Goal: Information Seeking & Learning: Check status

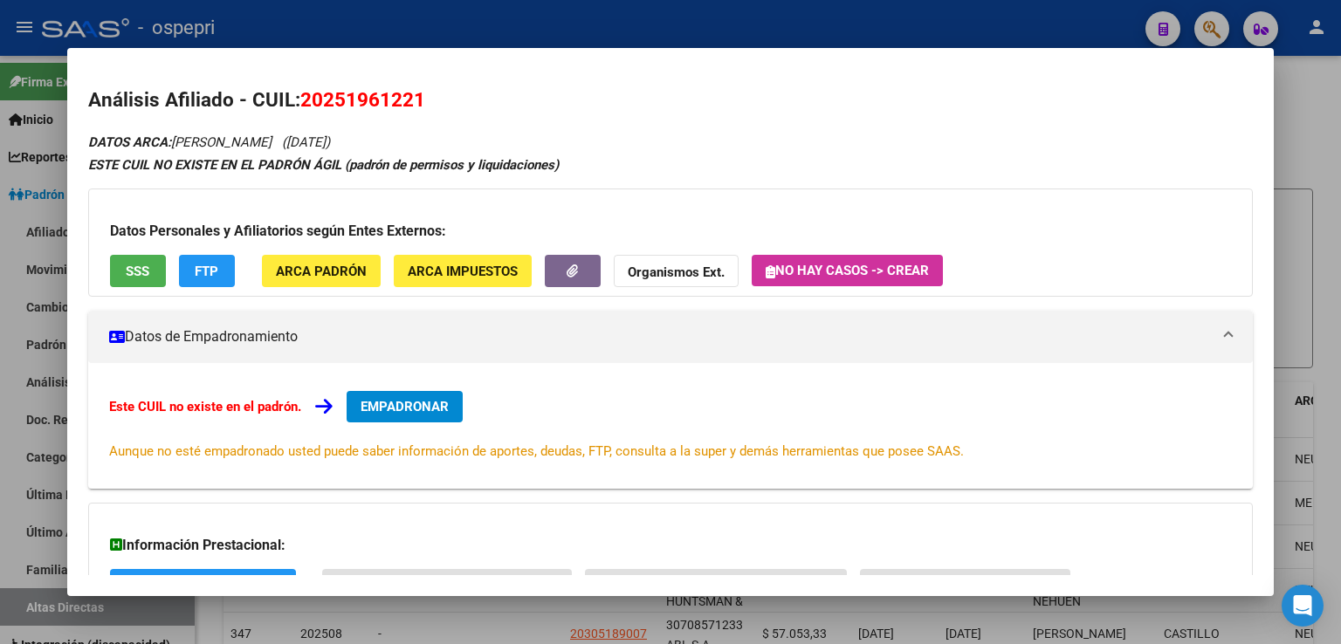
scroll to position [684, 0]
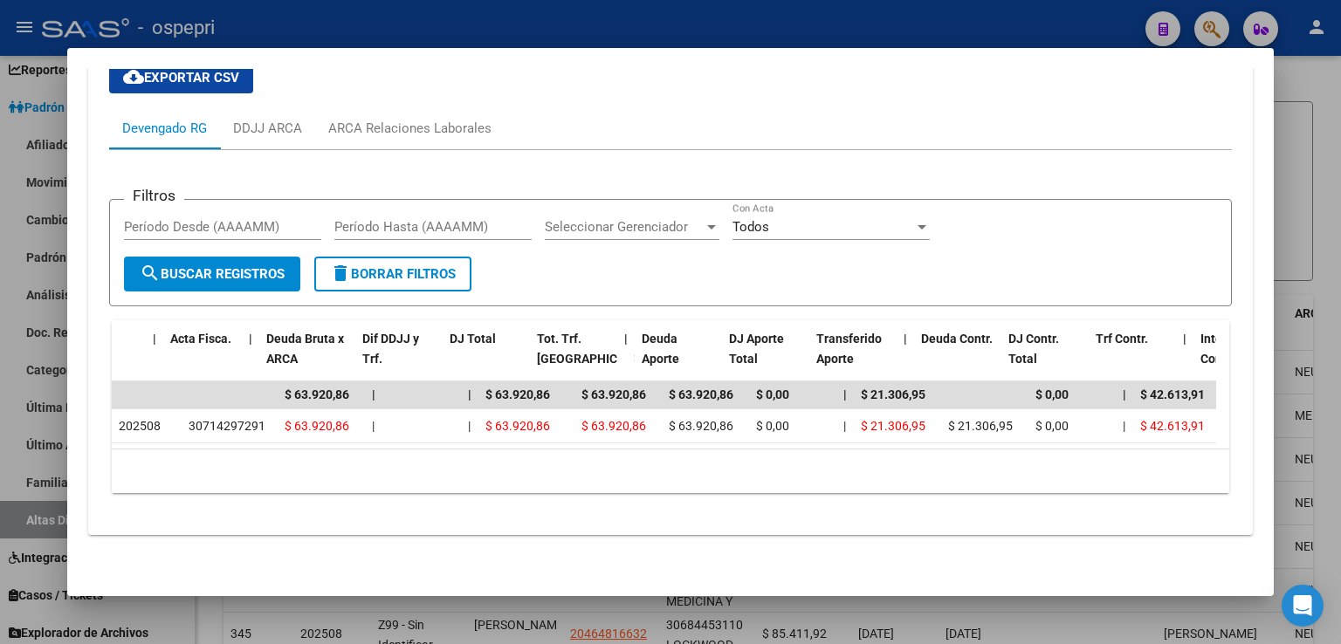
click at [1033, 25] on div at bounding box center [670, 322] width 1341 height 644
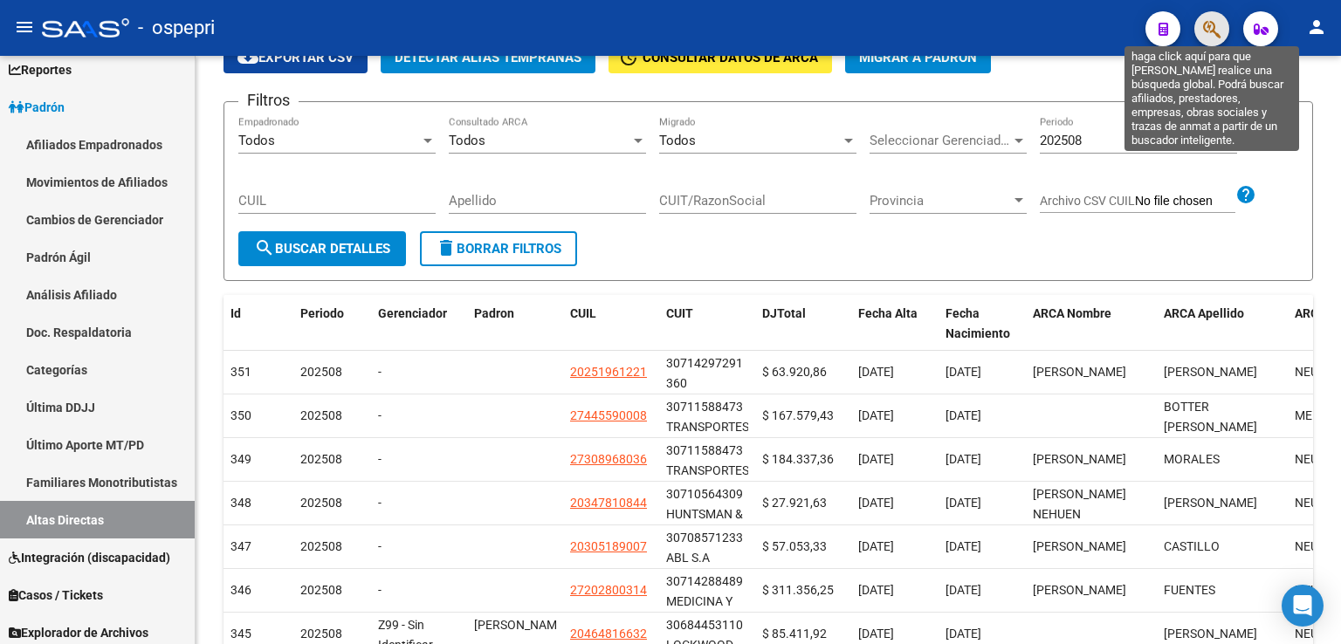
click at [1205, 39] on icon "button" at bounding box center [1211, 29] width 17 height 20
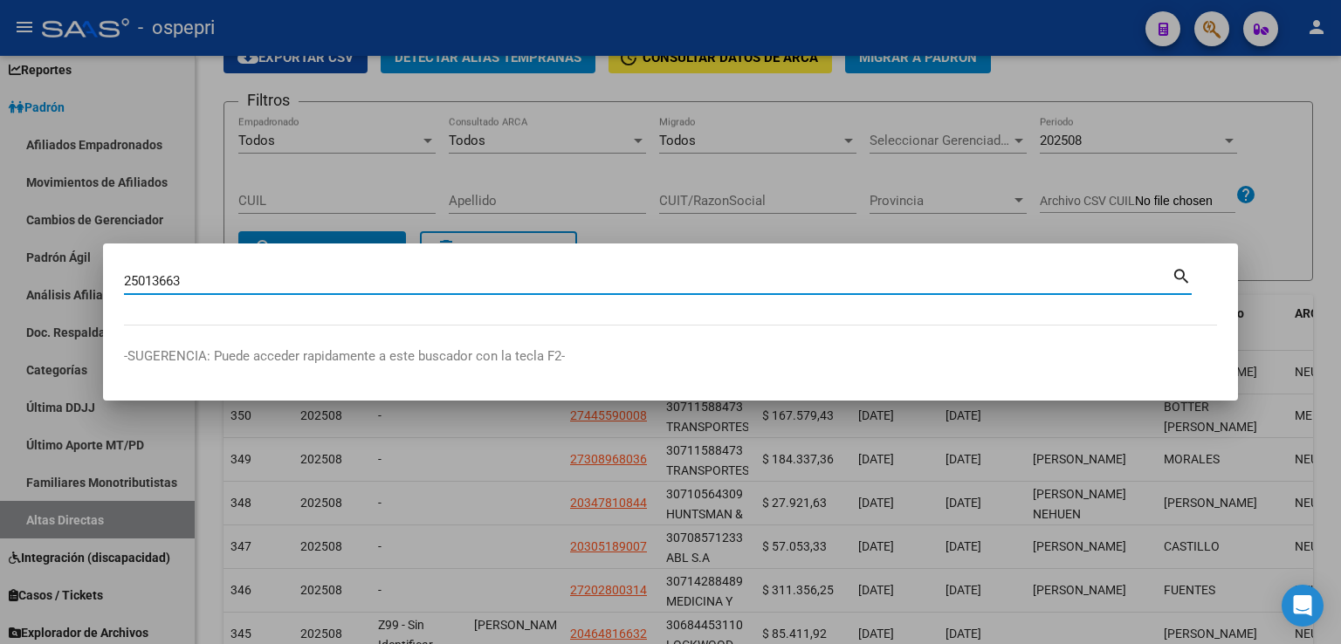
type input "25013663"
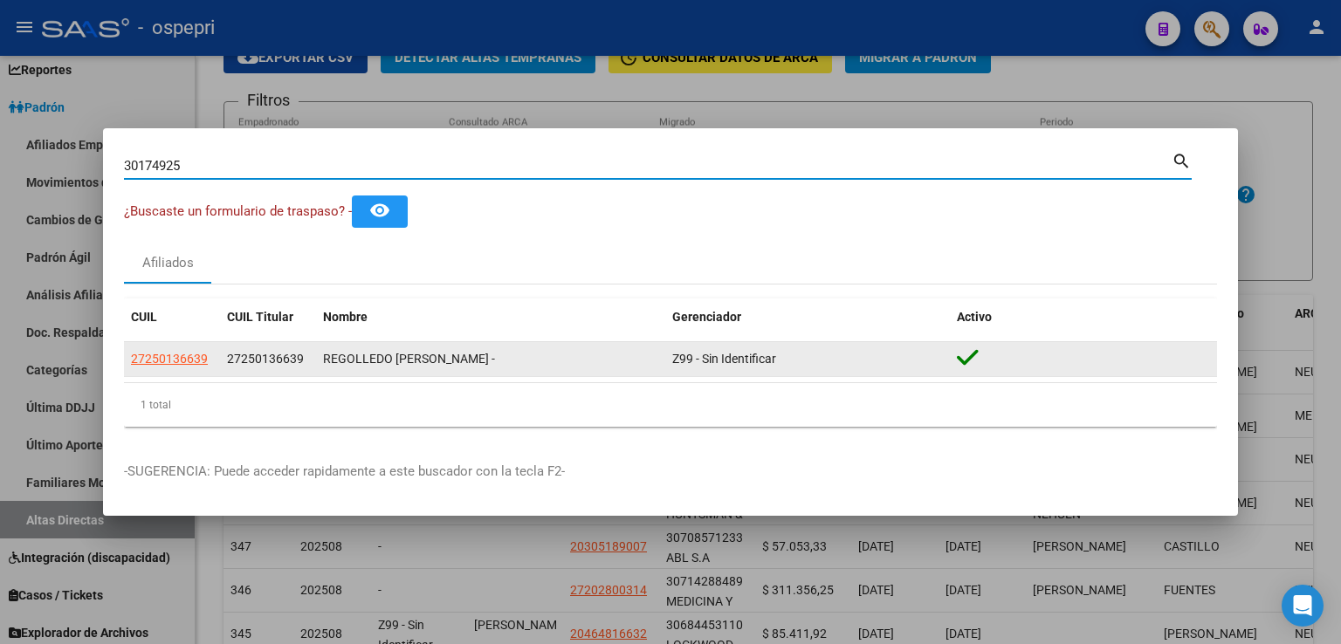
type input "30174925"
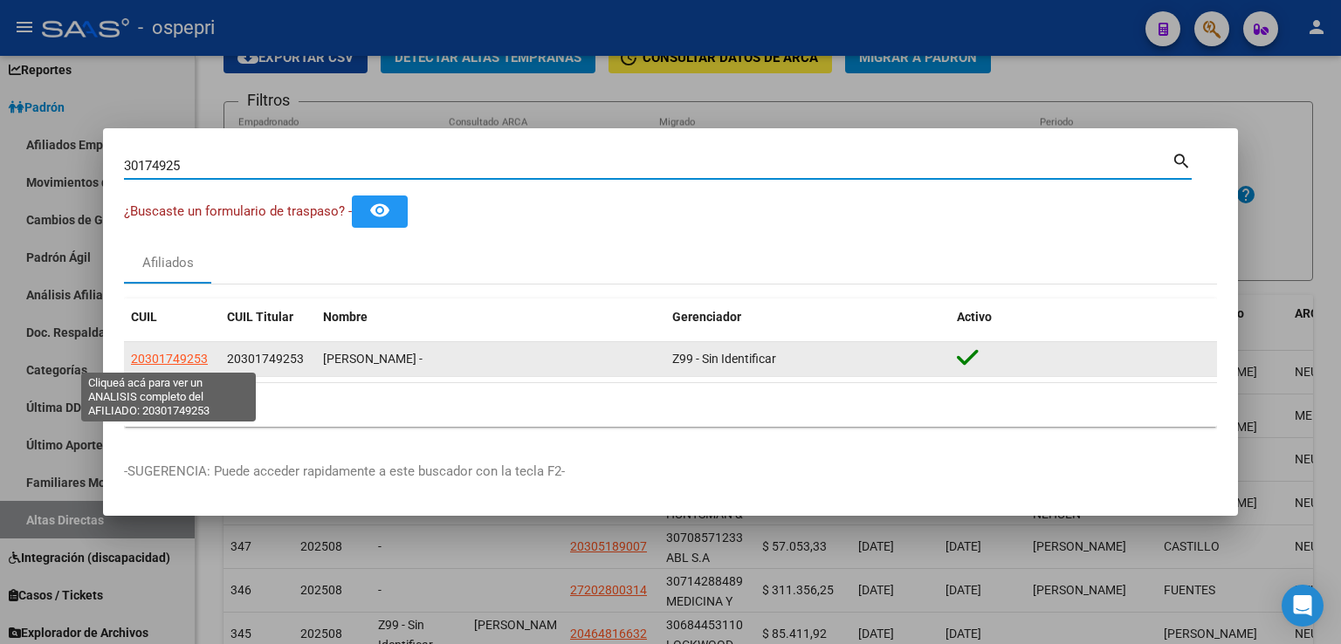
click at [181, 365] on span "20301749253" at bounding box center [169, 359] width 77 height 14
type textarea "20301749253"
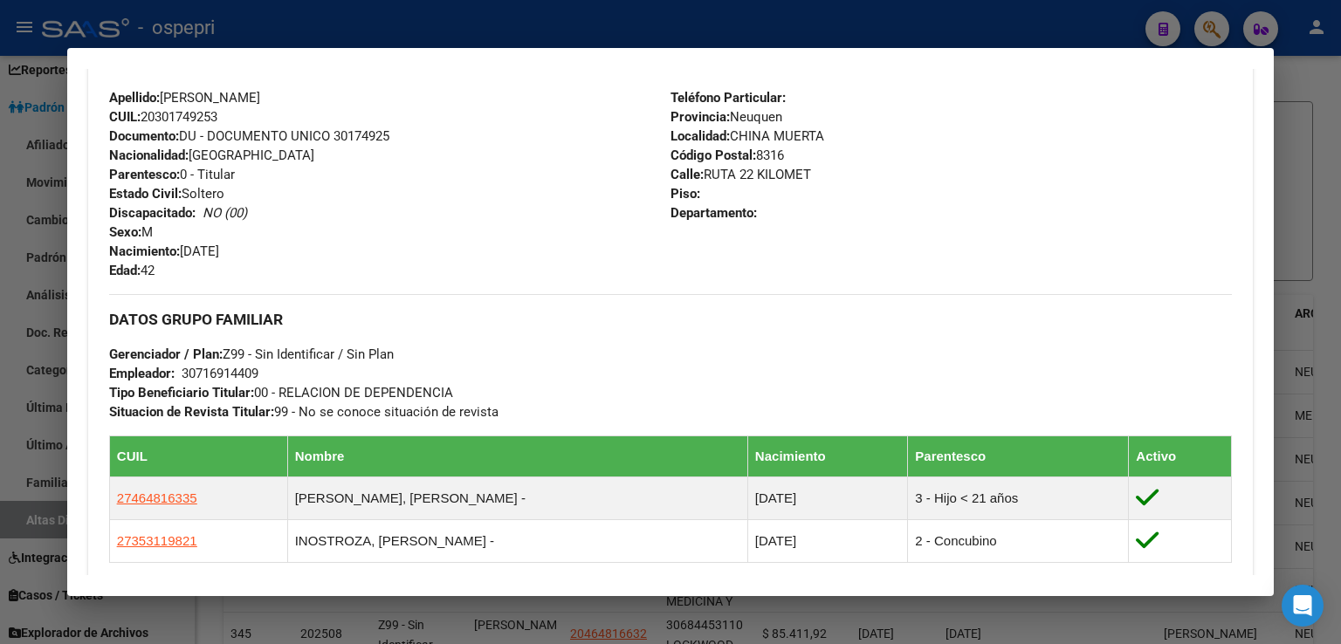
scroll to position [873, 0]
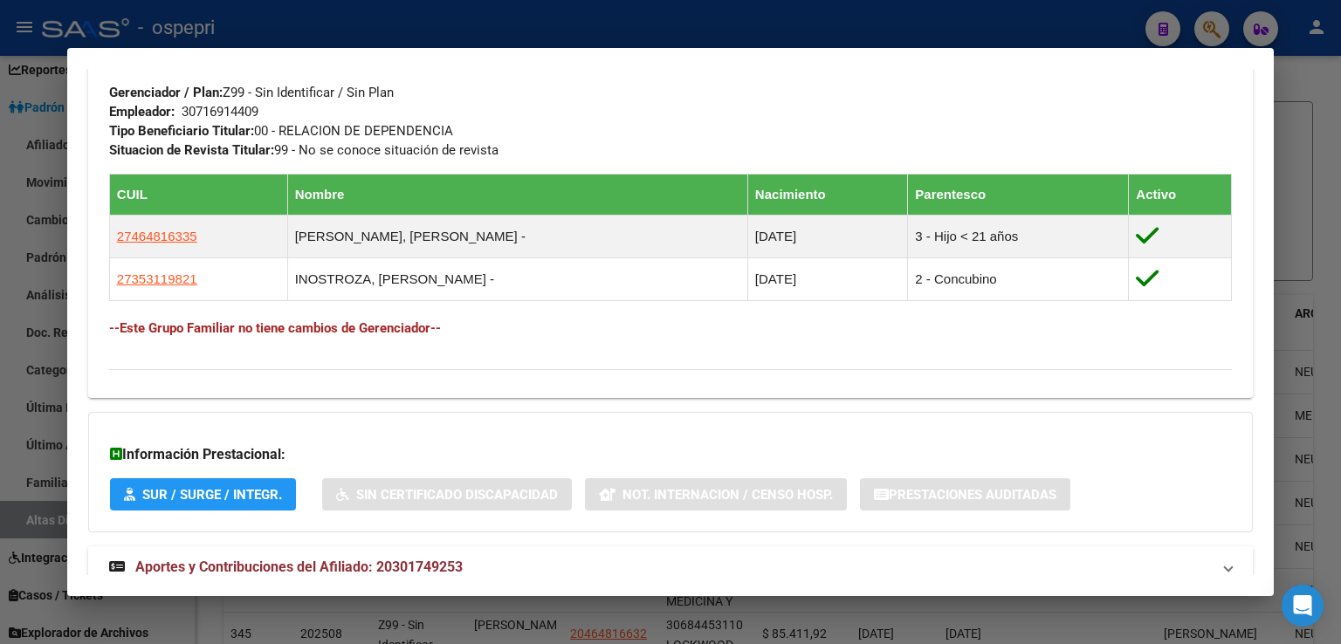
click at [230, 566] on span "Aportes y Contribuciones del Afiliado: 20301749253" at bounding box center [298, 567] width 327 height 17
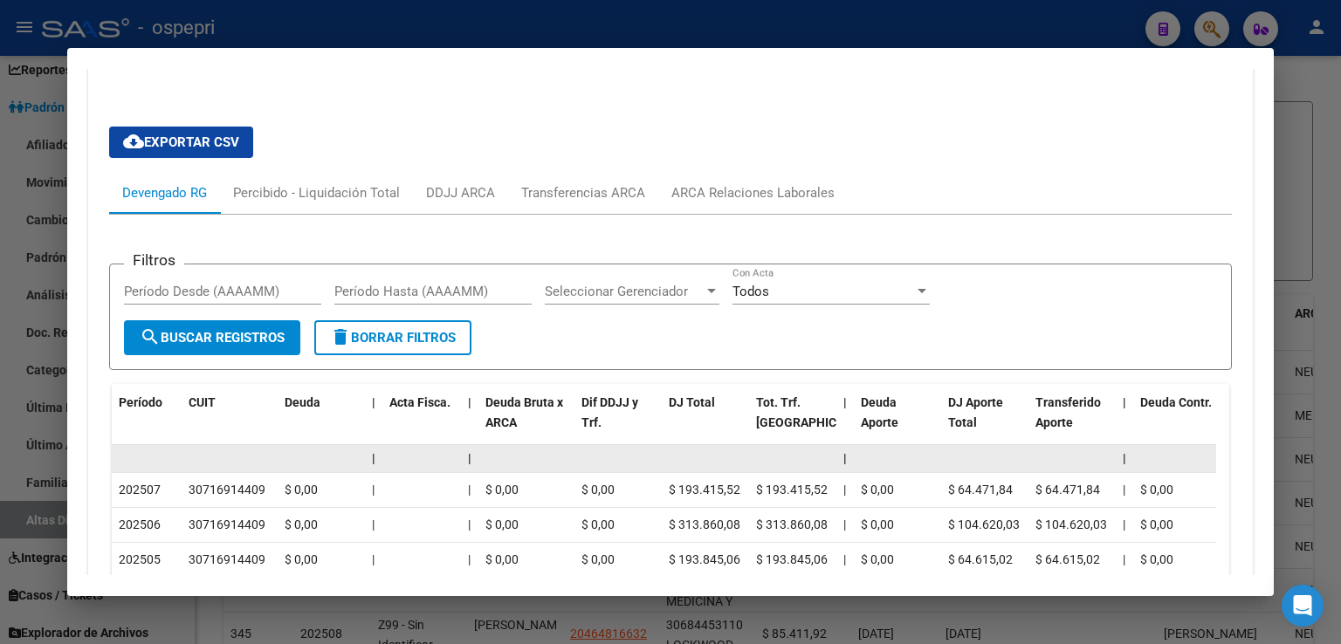
scroll to position [1550, 0]
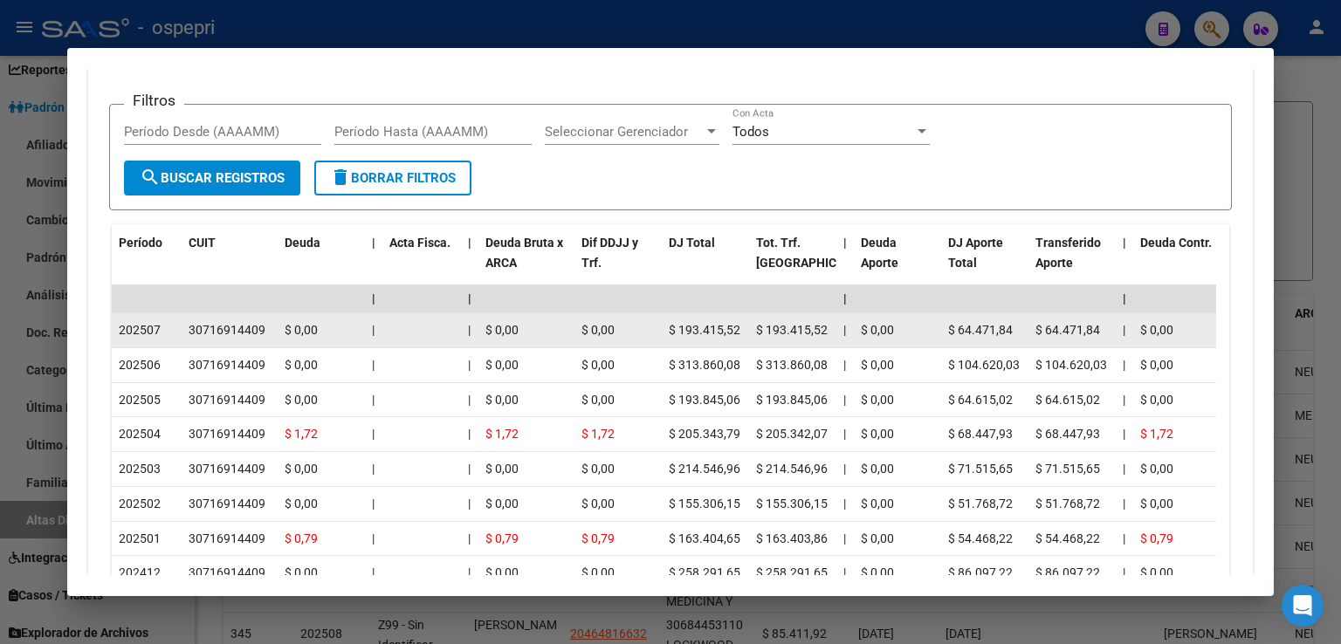
click at [209, 323] on div "30716914409" at bounding box center [227, 330] width 77 height 20
copy div "30716914409"
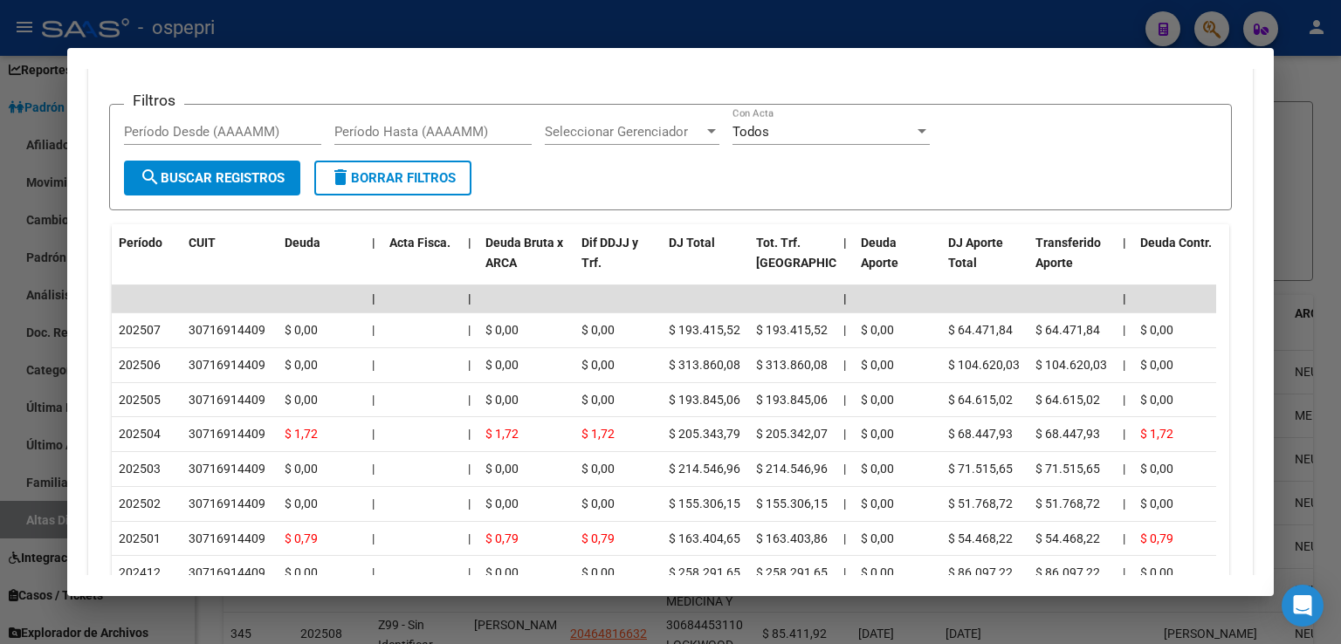
click at [250, 31] on div at bounding box center [670, 322] width 1341 height 644
